Goal: Find specific page/section: Find specific page/section

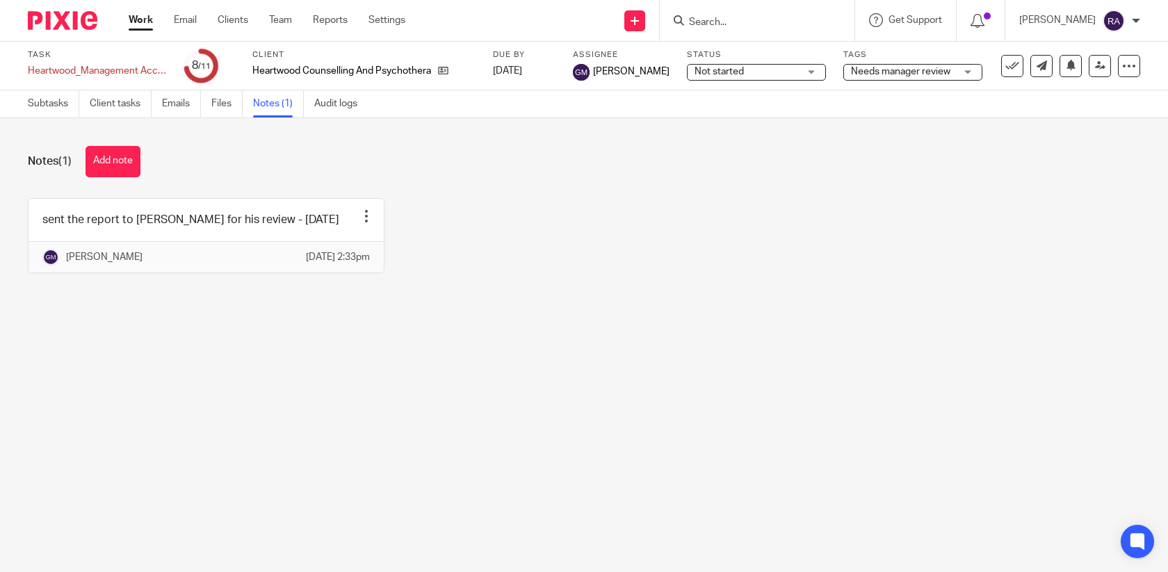
click at [722, 21] on input "Search" at bounding box center [750, 23] width 125 height 13
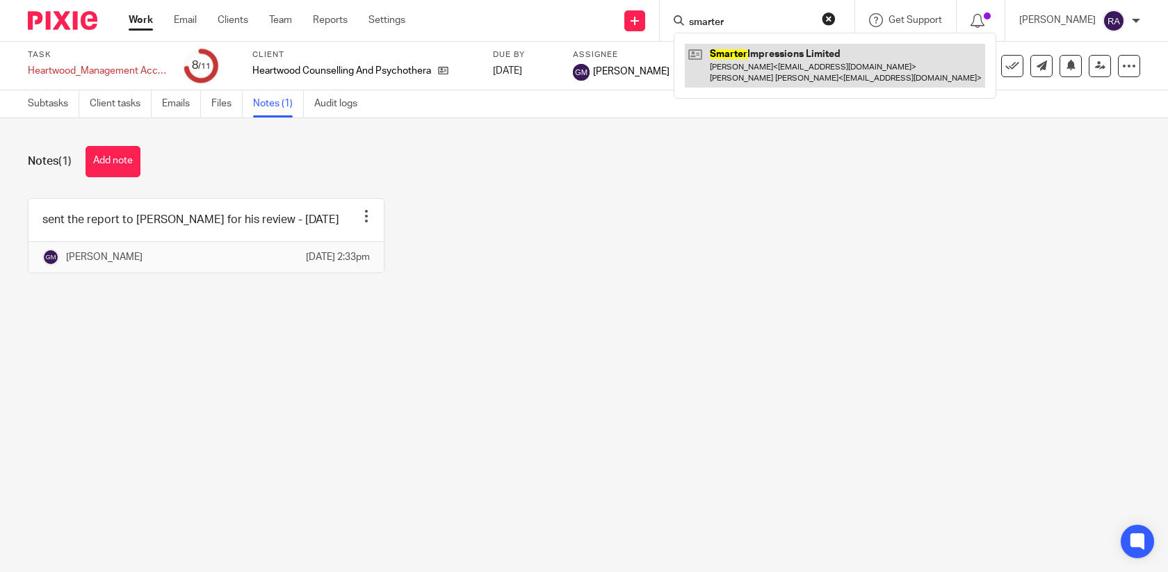
type input "smarter"
click at [759, 65] on link at bounding box center [835, 65] width 300 height 43
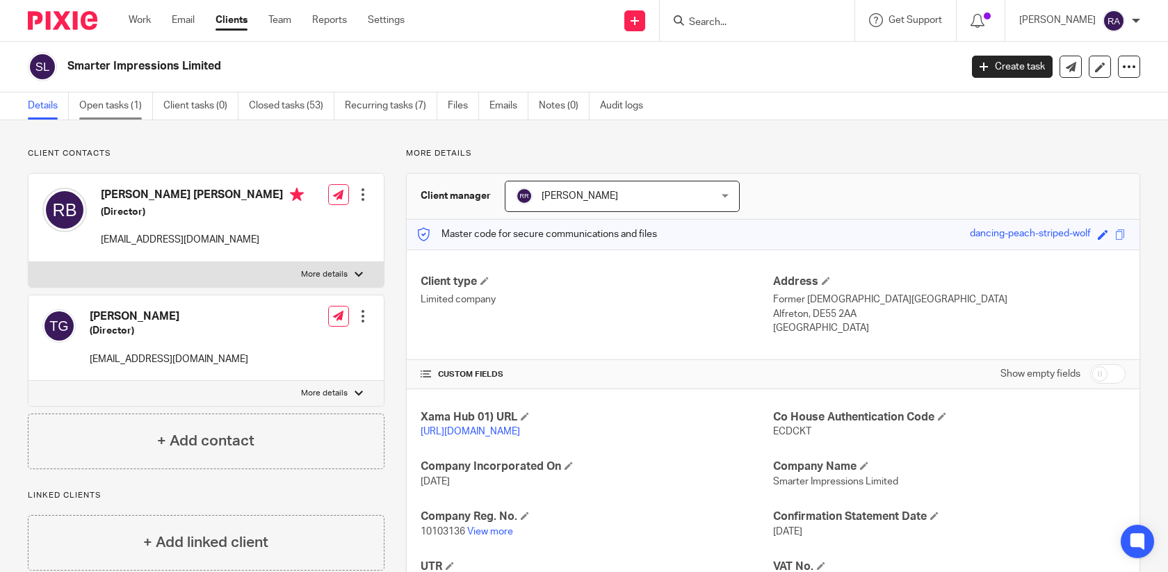
click at [118, 111] on link "Open tasks (1)" at bounding box center [116, 105] width 74 height 27
